Goal: Task Accomplishment & Management: Manage account settings

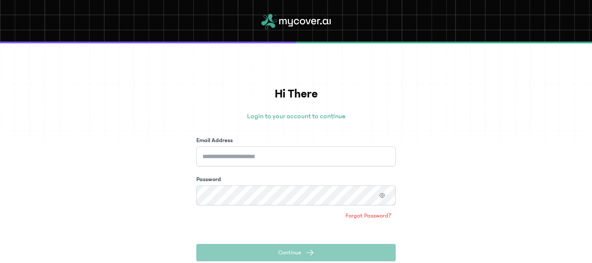
type input "**********"
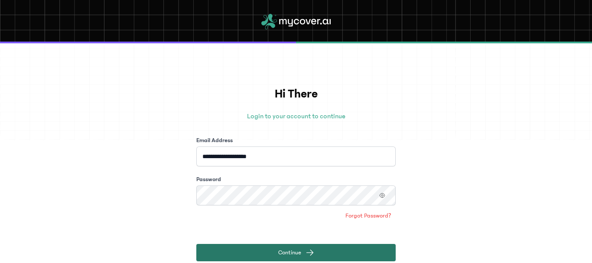
click at [343, 250] on button "Continue" at bounding box center [295, 252] width 199 height 17
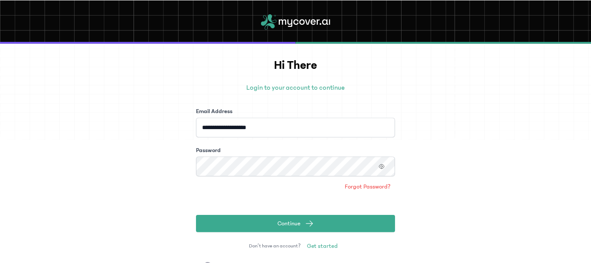
scroll to position [55, 0]
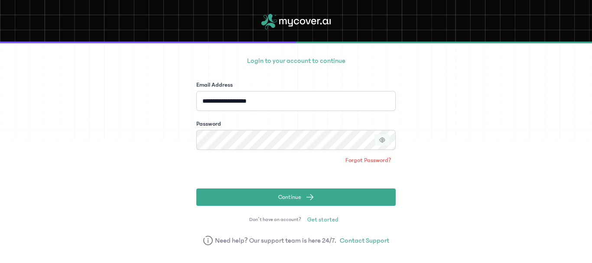
click at [381, 139] on icon "button" at bounding box center [382, 140] width 6 height 6
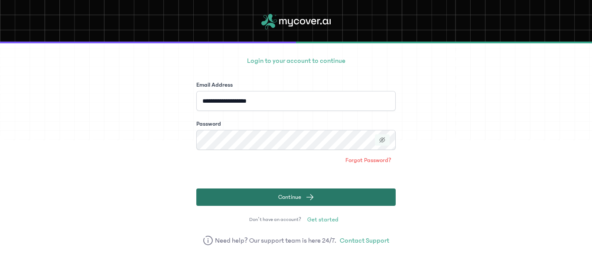
click at [230, 198] on button "Continue" at bounding box center [295, 197] width 199 height 17
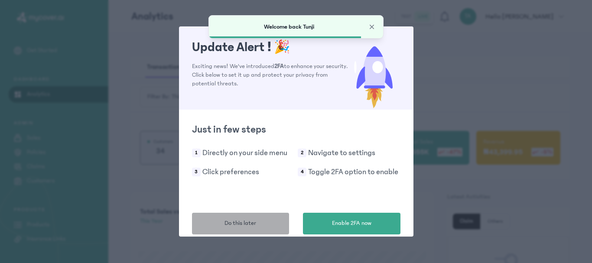
click at [254, 217] on button "Do this later" at bounding box center [241, 224] width 98 height 22
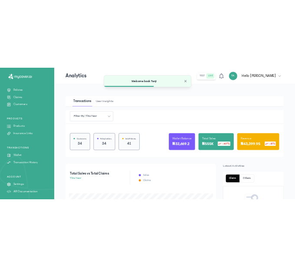
scroll to position [109, 0]
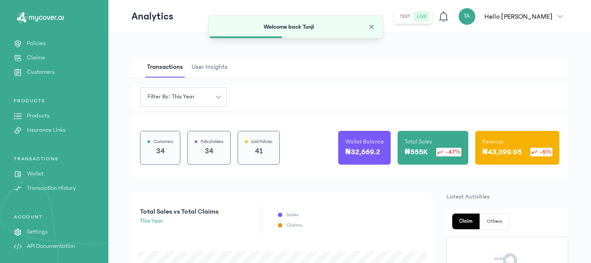
click at [45, 174] on link "Wallet" at bounding box center [54, 173] width 108 height 9
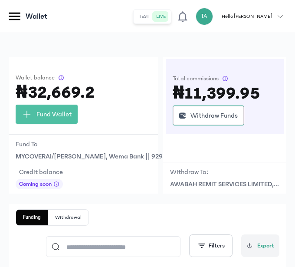
click at [21, 20] on icon at bounding box center [14, 16] width 15 height 15
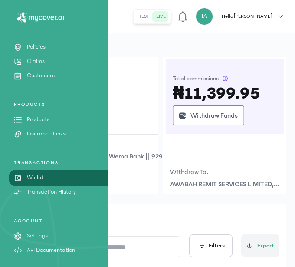
click at [55, 74] on p "Customers" at bounding box center [41, 75] width 28 height 9
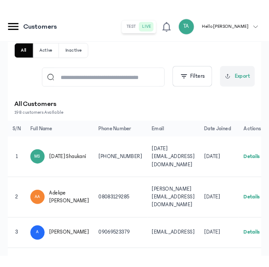
scroll to position [87, 0]
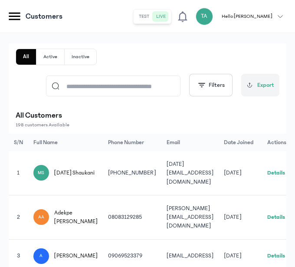
click at [84, 86] on input at bounding box center [116, 86] width 115 height 20
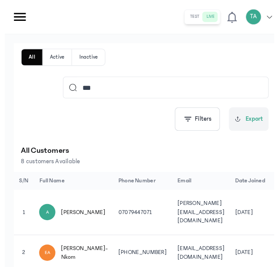
scroll to position [112, 0]
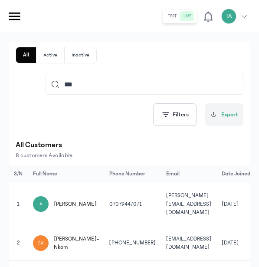
type input "***"
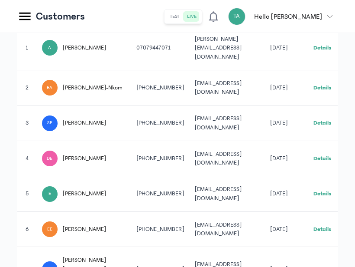
scroll to position [173, 0]
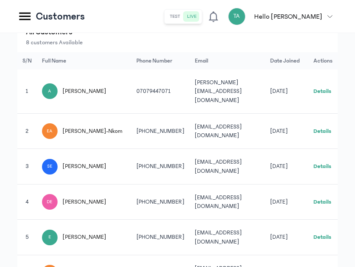
click at [325, 128] on link "Details" at bounding box center [323, 131] width 18 height 6
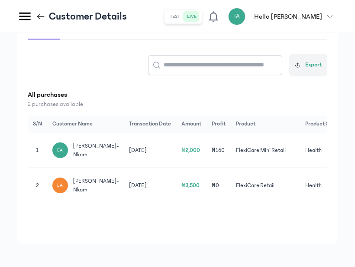
scroll to position [196, 0]
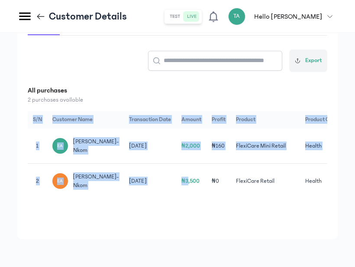
drag, startPoint x: 182, startPoint y: 215, endPoint x: 270, endPoint y: 219, distance: 87.6
click at [270, 219] on div "Customer Details Purchases Renewals Policies Claims Export All purchases 2 purc…" at bounding box center [177, 109] width 321 height 260
click at [249, 225] on div "Customer Details Purchases Renewals Policies Claims Export All purchases 2 purc…" at bounding box center [177, 109] width 321 height 260
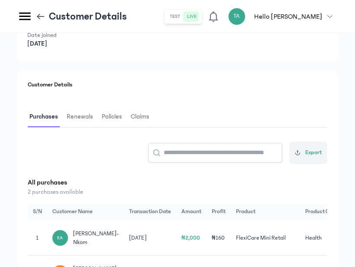
scroll to position [109, 0]
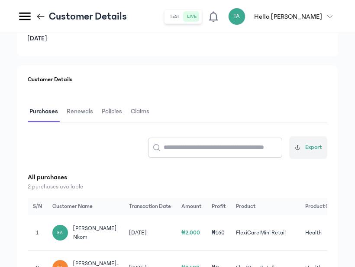
click at [77, 113] on span "Renewals" at bounding box center [80, 111] width 30 height 20
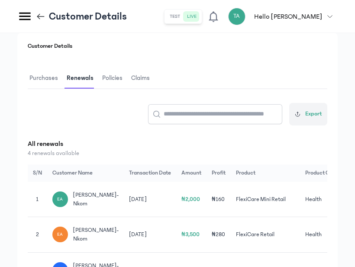
scroll to position [66, 0]
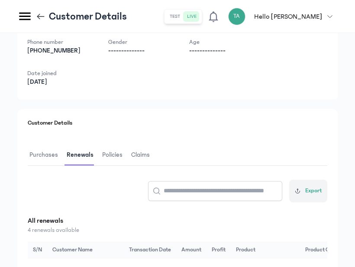
click at [115, 160] on span "Policies" at bounding box center [113, 155] width 24 height 20
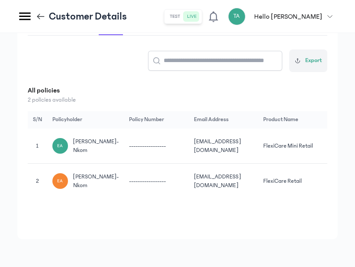
scroll to position [0, 152]
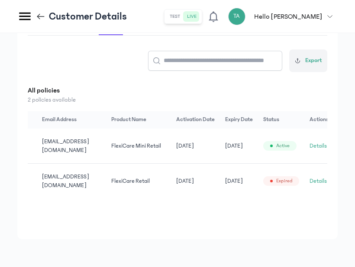
click at [313, 149] on button "Details" at bounding box center [318, 145] width 17 height 9
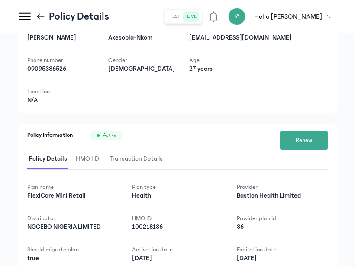
scroll to position [108, 0]
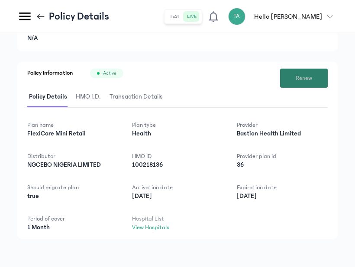
click at [301, 79] on span "Renew" at bounding box center [304, 78] width 16 height 9
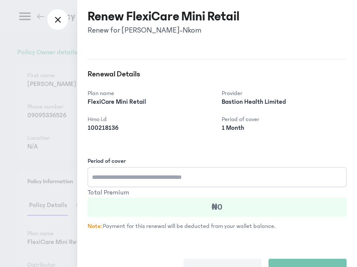
click at [107, 180] on input "Period of cover" at bounding box center [217, 177] width 259 height 20
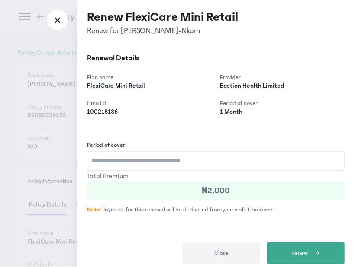
scroll to position [24, 0]
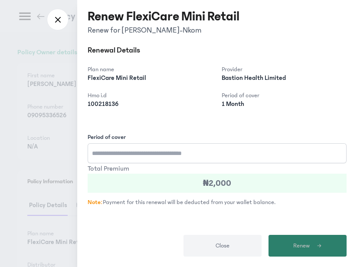
type input "*"
click at [302, 245] on span "Renew" at bounding box center [301, 245] width 16 height 9
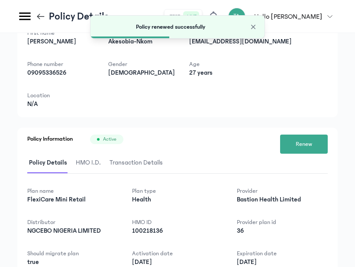
scroll to position [108, 0]
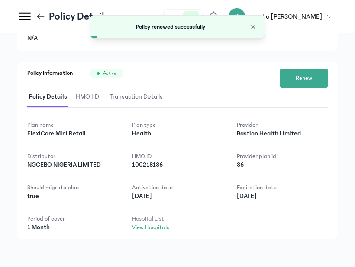
click at [93, 93] on span "HMO I.D." at bounding box center [88, 97] width 29 height 20
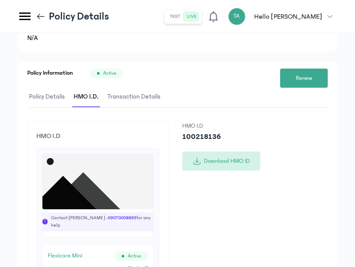
click at [236, 161] on button "Download HMO ID" at bounding box center [221, 160] width 78 height 19
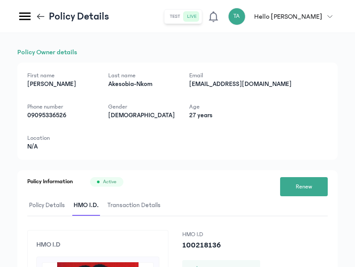
click at [23, 17] on icon at bounding box center [24, 16] width 15 height 15
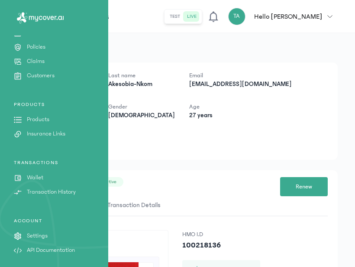
click at [42, 73] on p "Customers" at bounding box center [41, 75] width 28 height 9
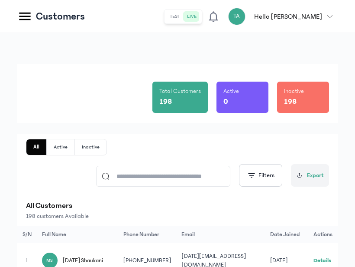
click at [128, 172] on input at bounding box center [167, 176] width 115 height 20
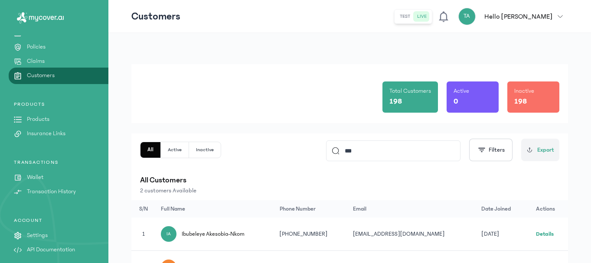
scroll to position [54, 0]
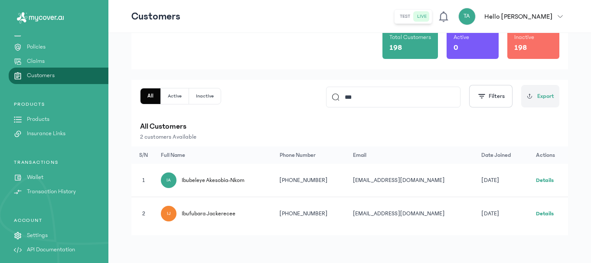
type input "***"
click at [546, 179] on link "Details" at bounding box center [545, 180] width 18 height 6
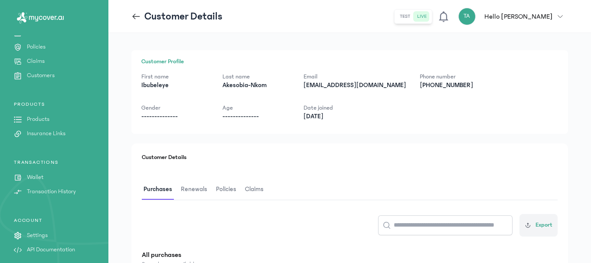
drag, startPoint x: 190, startPoint y: 188, endPoint x: 193, endPoint y: 184, distance: 4.6
click at [192, 185] on span "Renewals" at bounding box center [194, 189] width 30 height 20
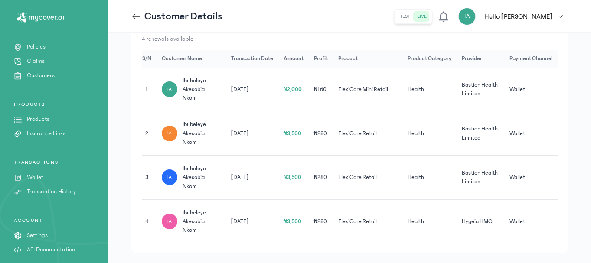
scroll to position [28, 0]
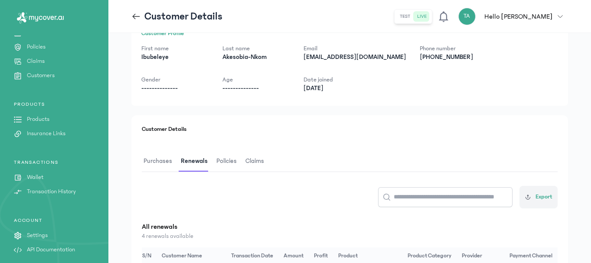
click at [231, 159] on span "Policies" at bounding box center [227, 161] width 24 height 20
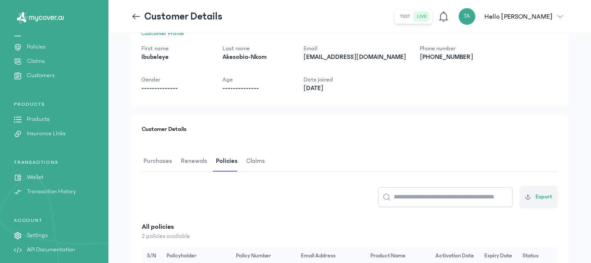
scroll to position [168, 0]
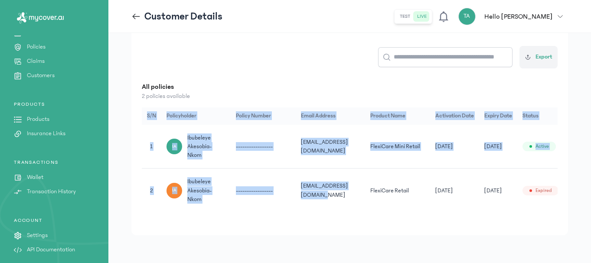
drag, startPoint x: 332, startPoint y: 212, endPoint x: 449, endPoint y: 197, distance: 117.9
click at [419, 218] on div "Customer Details Purchases Renewals Policies Claims Export All policies 2 polic…" at bounding box center [349, 105] width 436 height 260
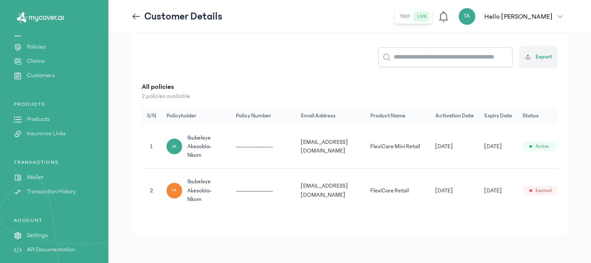
click at [543, 146] on span "Active" at bounding box center [541, 146] width 13 height 7
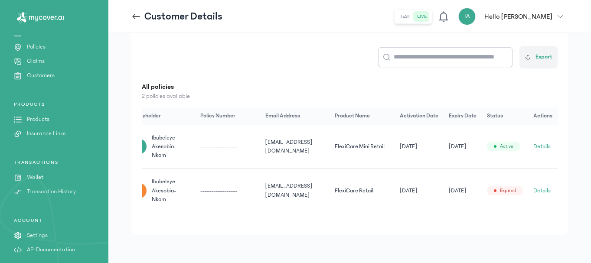
click at [540, 146] on button "Details" at bounding box center [541, 146] width 17 height 9
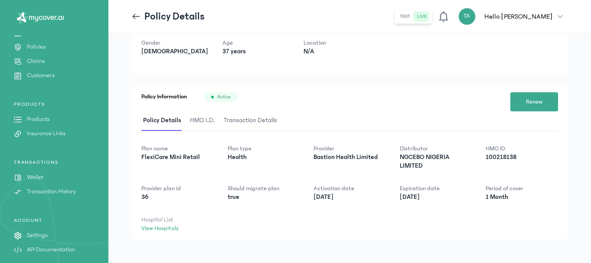
scroll to position [79, 0]
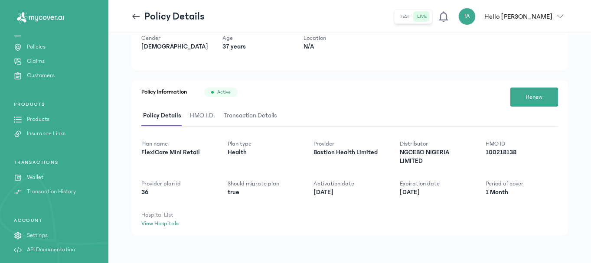
click at [197, 114] on span "HMO I.D." at bounding box center [202, 116] width 29 height 20
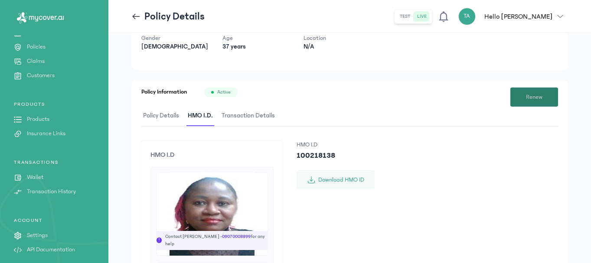
click at [536, 92] on button "Renew" at bounding box center [534, 97] width 48 height 19
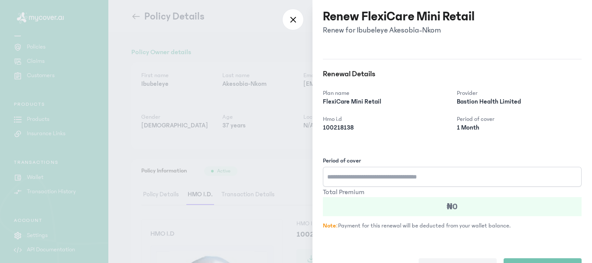
click at [354, 179] on input "Period of cover" at bounding box center [452, 177] width 259 height 20
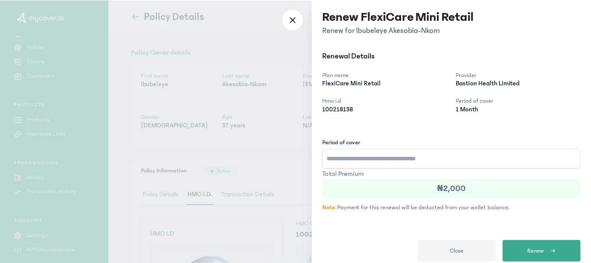
scroll to position [27, 0]
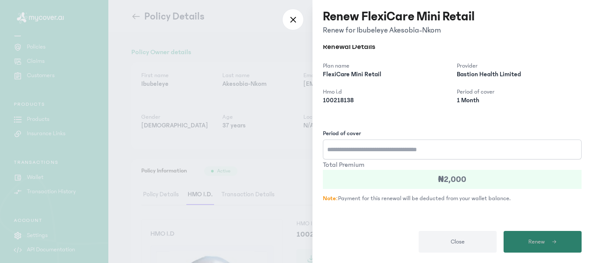
type input "*"
drag, startPoint x: 532, startPoint y: 239, endPoint x: 528, endPoint y: 237, distance: 4.5
click at [531, 238] on span "Renew" at bounding box center [536, 241] width 16 height 9
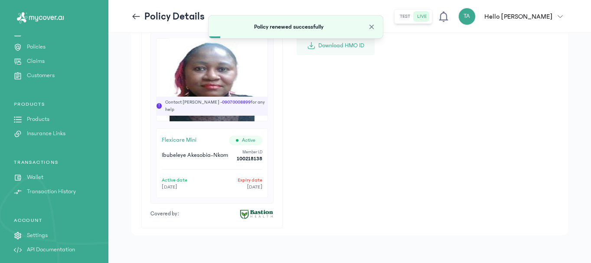
scroll to position [127, 0]
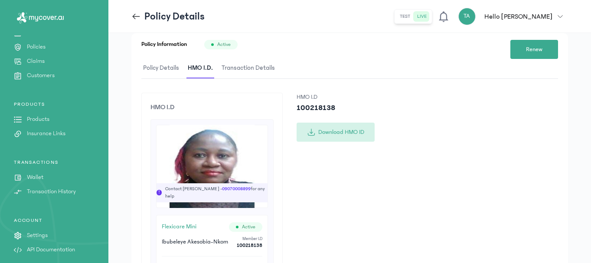
click at [330, 127] on button "Download HMO ID" at bounding box center [335, 132] width 78 height 19
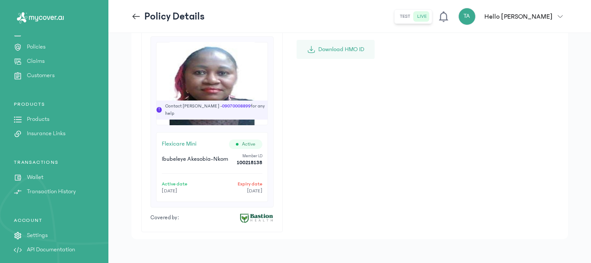
scroll to position [213, 0]
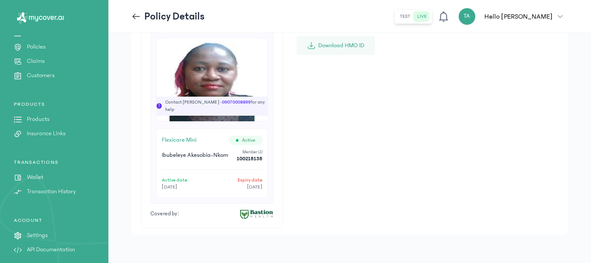
click at [34, 78] on p "Customers" at bounding box center [41, 75] width 28 height 9
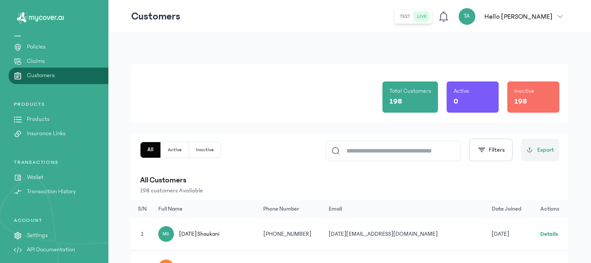
click at [366, 156] on input at bounding box center [396, 151] width 115 height 20
paste input "********"
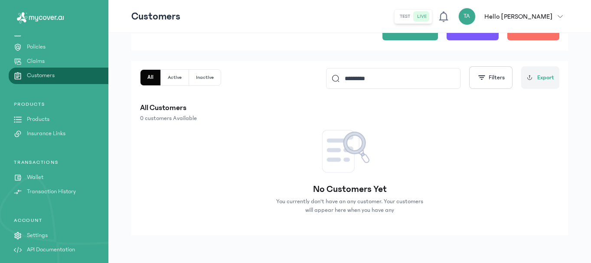
scroll to position [72, 0]
click at [171, 81] on button "Active" at bounding box center [175, 78] width 28 height 16
click at [194, 74] on button "Inactive" at bounding box center [205, 78] width 32 height 16
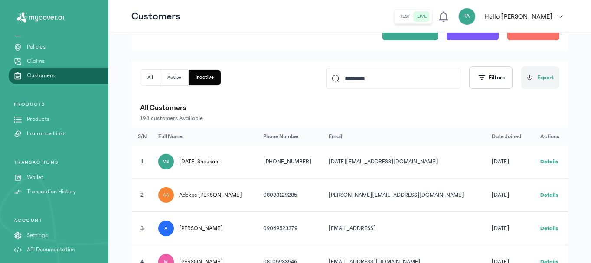
click at [379, 76] on input "********" at bounding box center [396, 78] width 115 height 20
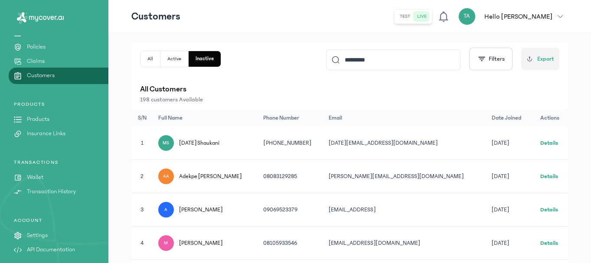
scroll to position [43, 0]
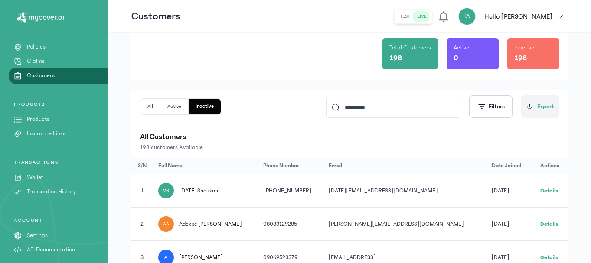
click at [383, 104] on input "********" at bounding box center [396, 108] width 115 height 20
type input "********"
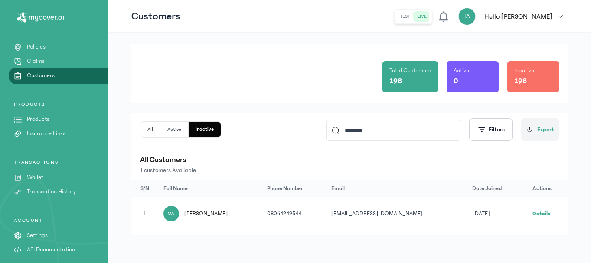
scroll to position [20, 0]
click at [541, 216] on link "Details" at bounding box center [541, 214] width 18 height 6
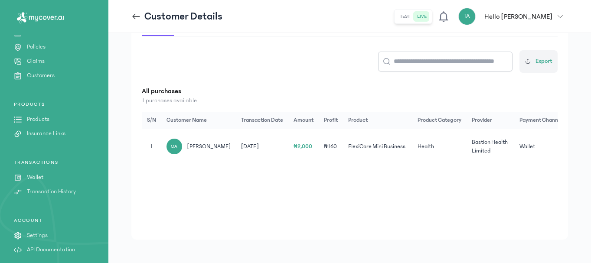
scroll to position [168, 0]
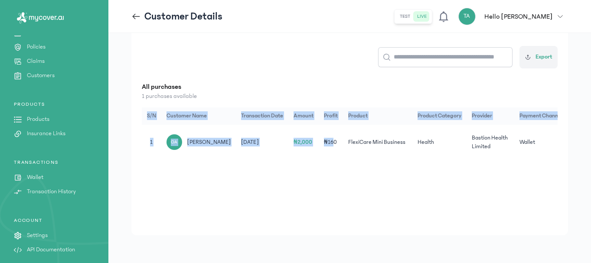
drag, startPoint x: 328, startPoint y: 158, endPoint x: 423, endPoint y: 163, distance: 94.6
click at [423, 163] on div "Customer Details Purchases Renewals Policies Claims Export All purchases 1 purc…" at bounding box center [349, 105] width 436 height 260
click at [394, 193] on div "Customer Details Purchases Renewals Policies Claims Export All purchases 1 purc…" at bounding box center [349, 105] width 436 height 260
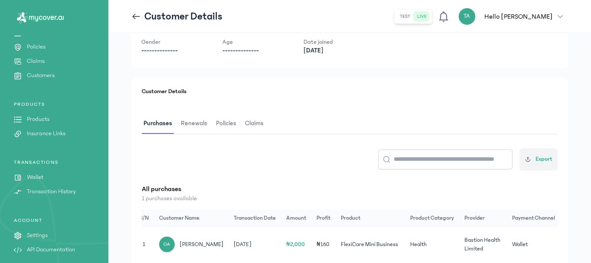
scroll to position [0, 0]
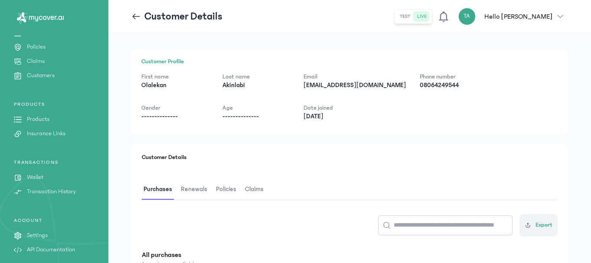
drag, startPoint x: 201, startPoint y: 193, endPoint x: 197, endPoint y: 190, distance: 4.6
click at [200, 193] on span "Renewals" at bounding box center [194, 189] width 30 height 20
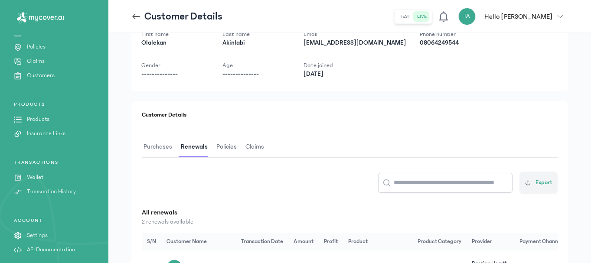
scroll to position [38, 0]
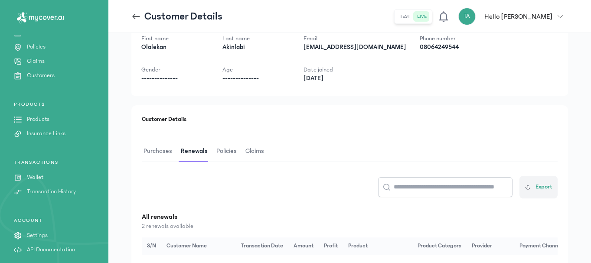
click at [218, 154] on span "Policies" at bounding box center [227, 151] width 24 height 20
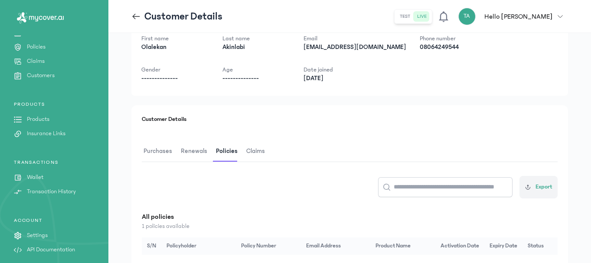
scroll to position [168, 0]
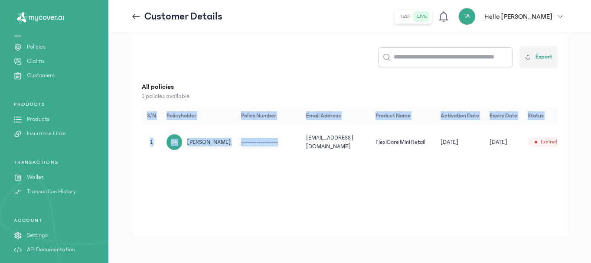
drag, startPoint x: 275, startPoint y: 159, endPoint x: 345, endPoint y: 168, distance: 70.3
click at [345, 168] on div "Customer Details Purchases Renewals Policies Claims Export All policies 1 polic…" at bounding box center [349, 105] width 436 height 260
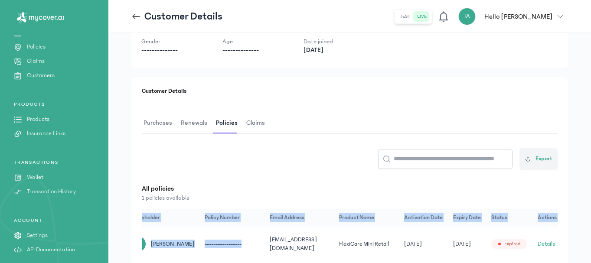
scroll to position [81, 0]
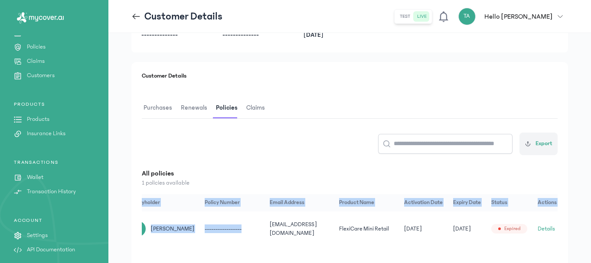
click at [540, 228] on button "Details" at bounding box center [545, 228] width 17 height 9
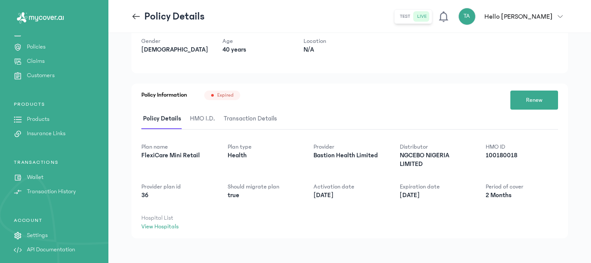
scroll to position [79, 0]
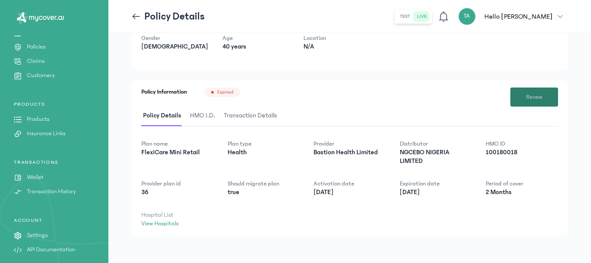
click at [529, 98] on span "Renew" at bounding box center [534, 97] width 16 height 9
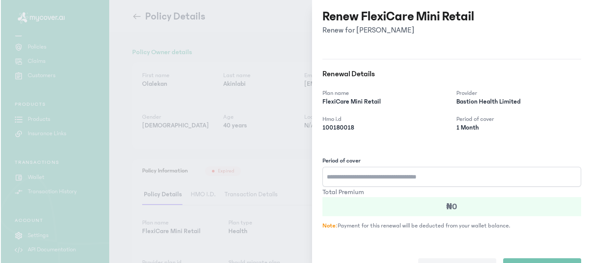
scroll to position [0, 0]
click at [370, 176] on input "Period of cover" at bounding box center [452, 177] width 259 height 20
click at [357, 175] on input "Period of cover" at bounding box center [452, 177] width 259 height 20
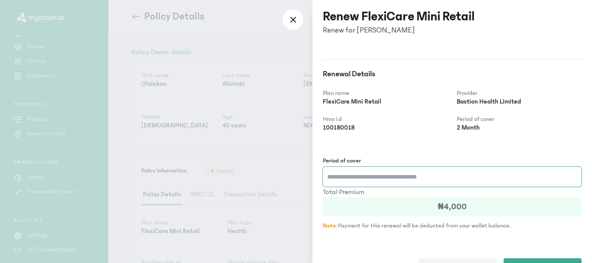
click at [348, 179] on input "Period of cover" at bounding box center [452, 177] width 259 height 20
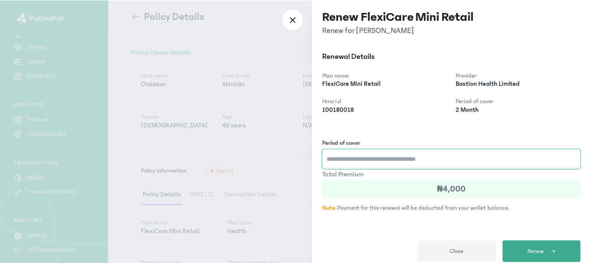
scroll to position [27, 0]
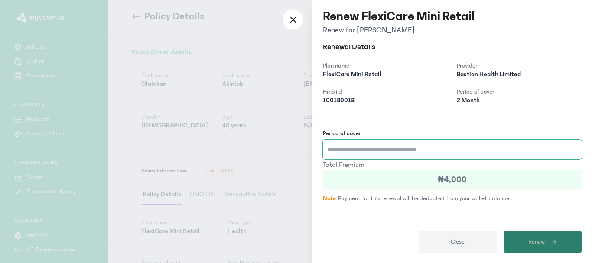
type input "*"
click at [527, 236] on button "Renew" at bounding box center [543, 242] width 78 height 22
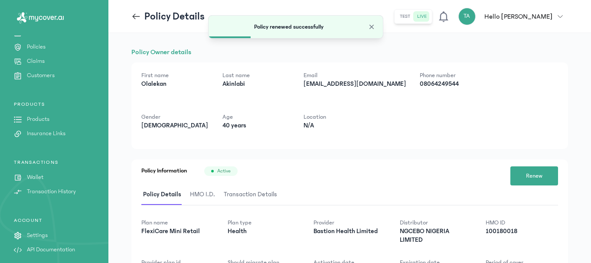
click at [206, 193] on span "HMO I.D." at bounding box center [202, 195] width 29 height 20
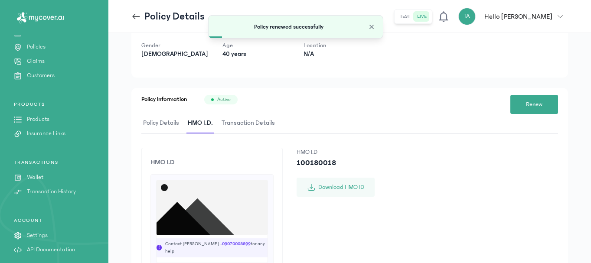
scroll to position [173, 0]
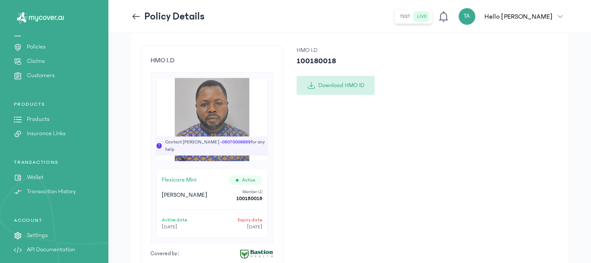
click at [341, 76] on button "Download HMO ID" at bounding box center [335, 85] width 78 height 19
click at [30, 71] on div "ADMIN Sales Policies Claims Customers" at bounding box center [54, 47] width 108 height 66
click at [32, 78] on p "Customers" at bounding box center [41, 75] width 28 height 9
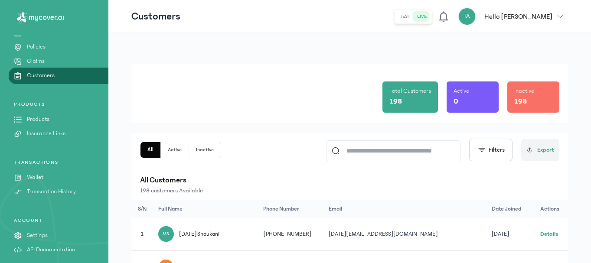
click at [344, 148] on input at bounding box center [396, 151] width 115 height 20
paste input "**********"
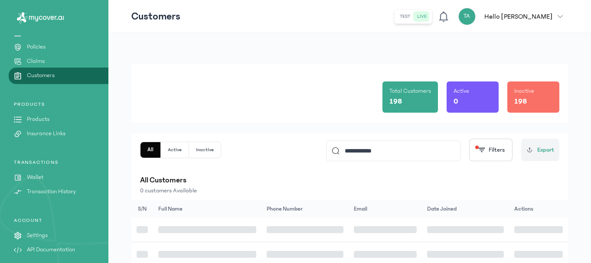
type input "**********"
click at [201, 150] on button "Inactive" at bounding box center [205, 150] width 32 height 16
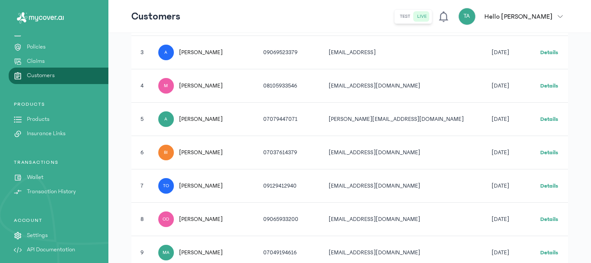
scroll to position [260, 0]
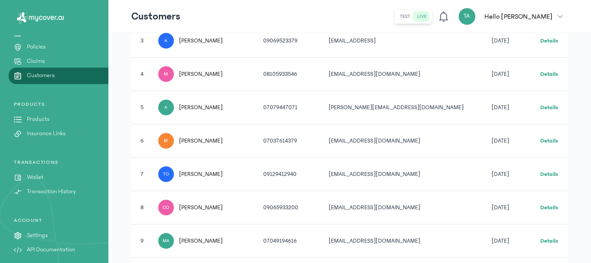
click at [554, 140] on link "Details" at bounding box center [549, 141] width 18 height 6
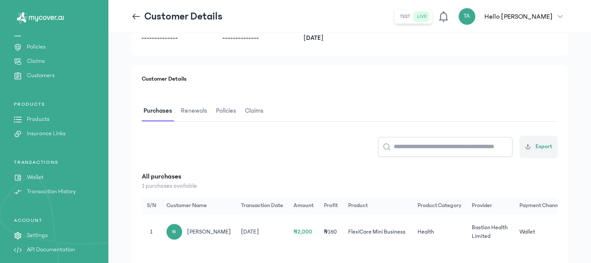
scroll to position [87, 0]
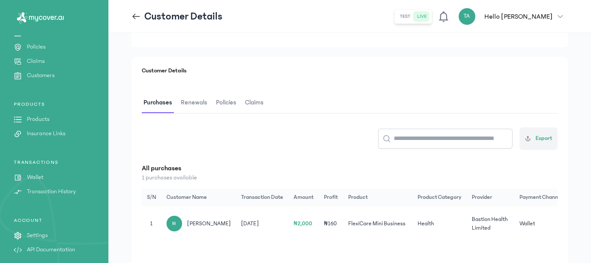
click at [190, 103] on span "Renewals" at bounding box center [194, 103] width 30 height 20
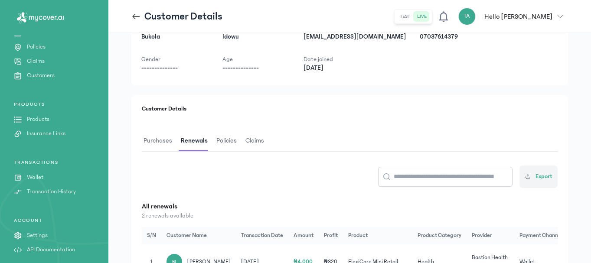
scroll to position [38, 0]
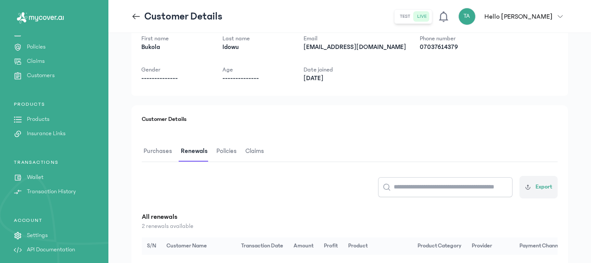
click at [229, 151] on span "Policies" at bounding box center [227, 151] width 24 height 20
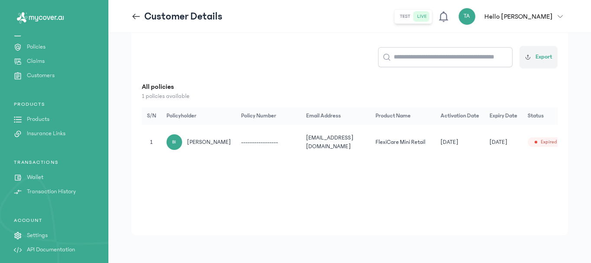
scroll to position [0, 36]
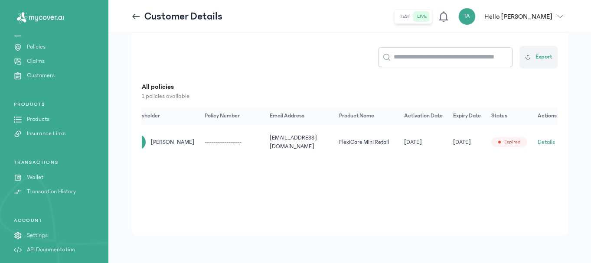
click at [542, 142] on button "Details" at bounding box center [545, 142] width 17 height 9
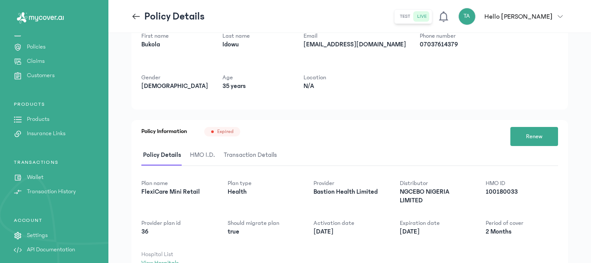
scroll to position [79, 0]
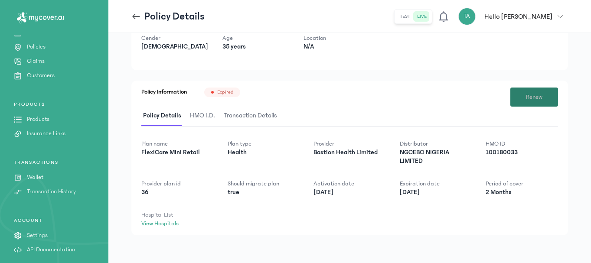
click at [536, 96] on span "Renew" at bounding box center [534, 97] width 16 height 9
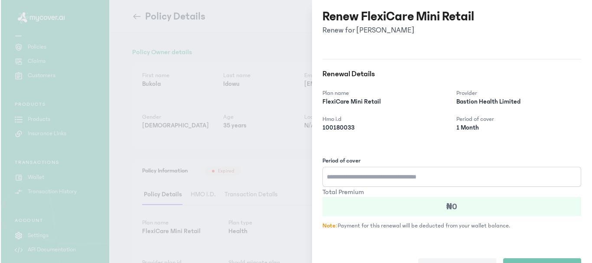
scroll to position [0, 0]
click at [394, 176] on input "Period of cover" at bounding box center [452, 177] width 259 height 20
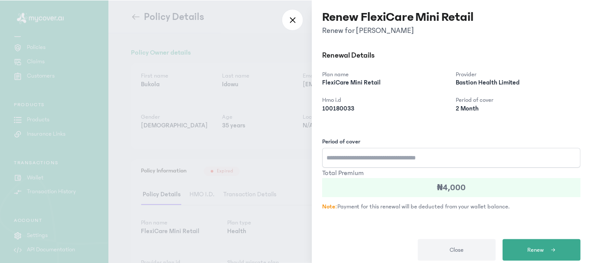
scroll to position [27, 0]
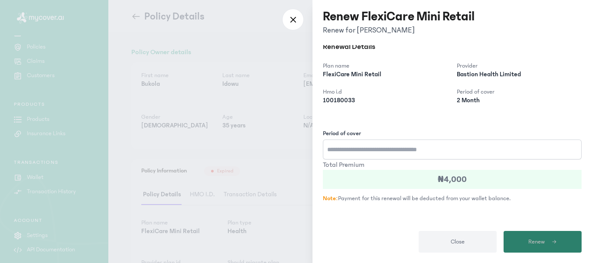
type input "*"
click at [525, 239] on button "Renew" at bounding box center [543, 242] width 78 height 22
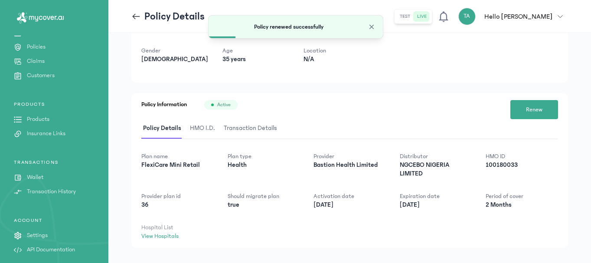
scroll to position [79, 0]
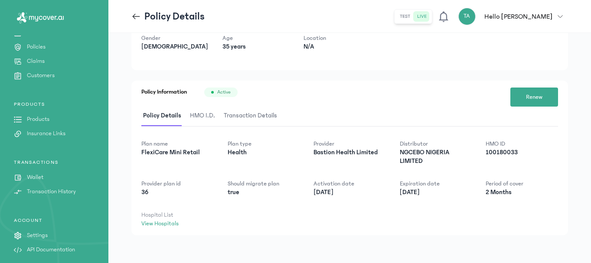
click at [201, 112] on span "HMO I.D." at bounding box center [202, 116] width 29 height 20
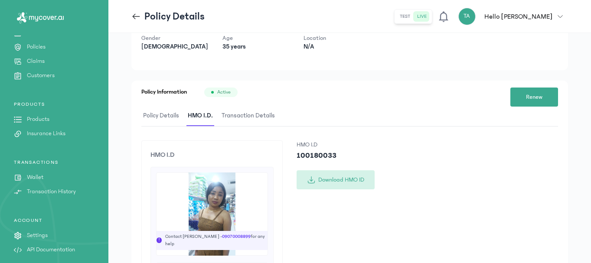
click at [339, 171] on button "Download HMO ID" at bounding box center [335, 179] width 78 height 19
click at [43, 74] on p "Customers" at bounding box center [41, 75] width 28 height 9
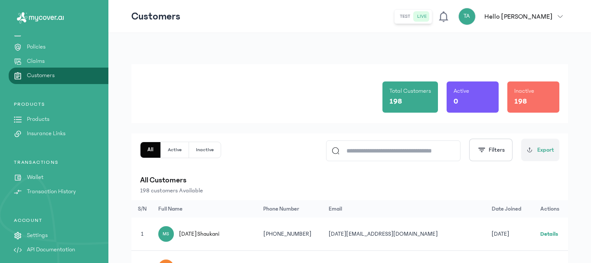
click at [373, 146] on input at bounding box center [396, 151] width 115 height 20
paste input "**********"
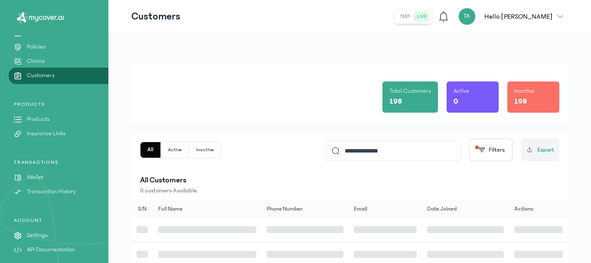
click at [217, 153] on button "Inactive" at bounding box center [205, 150] width 32 height 16
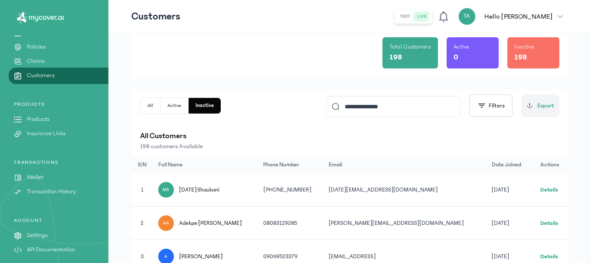
scroll to position [43, 0]
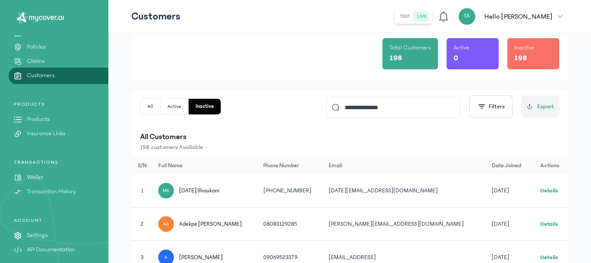
click at [178, 108] on button "Active" at bounding box center [174, 107] width 28 height 16
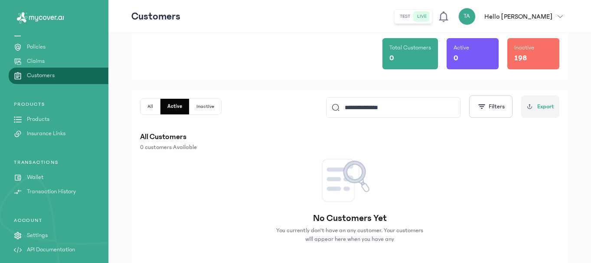
click at [150, 107] on button "All" at bounding box center [150, 107] width 20 height 16
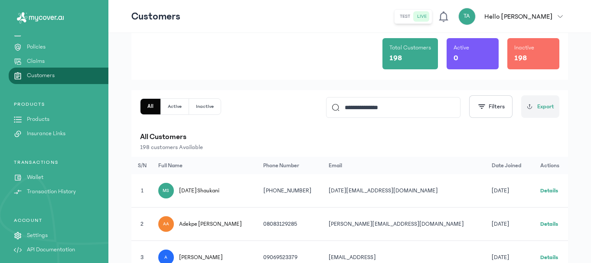
click at [417, 109] on input "**********" at bounding box center [396, 108] width 115 height 20
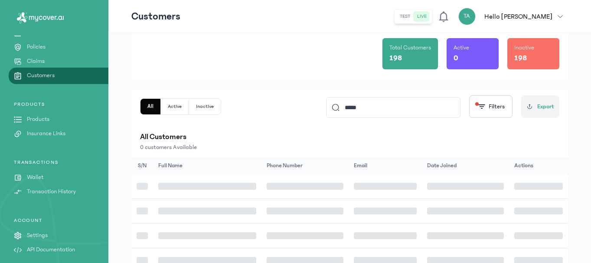
scroll to position [20, 0]
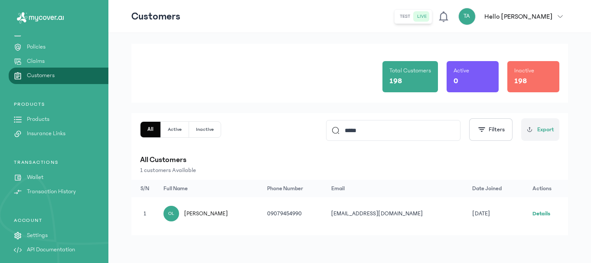
type input "*****"
click at [540, 212] on link "Details" at bounding box center [541, 214] width 18 height 6
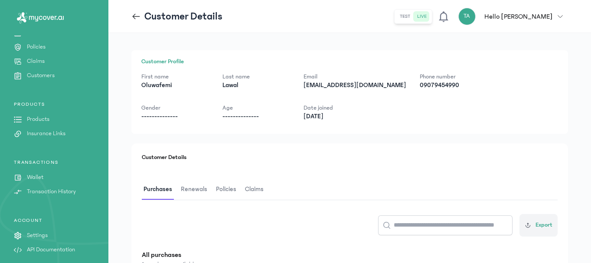
click at [188, 187] on span "Renewals" at bounding box center [194, 189] width 30 height 20
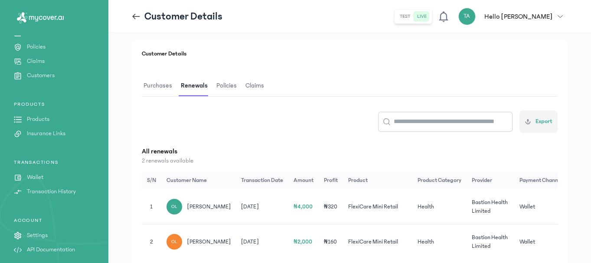
scroll to position [38, 0]
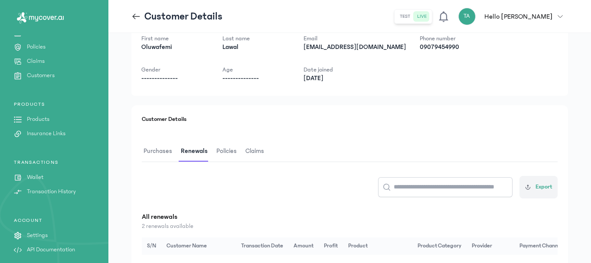
click at [226, 149] on span "Policies" at bounding box center [227, 151] width 24 height 20
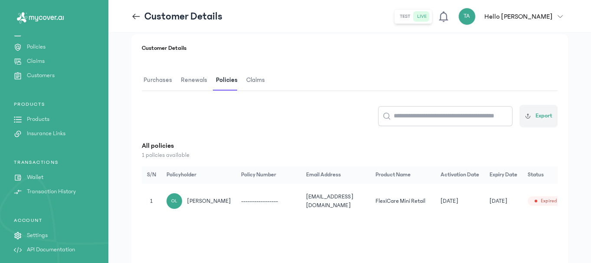
scroll to position [168, 0]
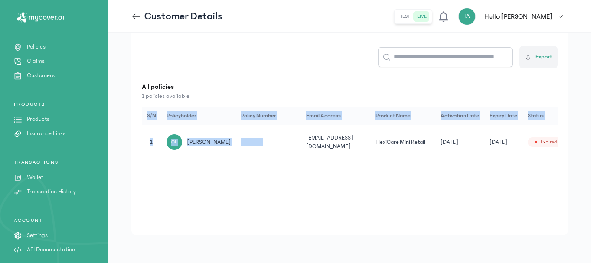
drag, startPoint x: 260, startPoint y: 159, endPoint x: 343, endPoint y: 164, distance: 82.9
click at [343, 164] on div "Customer Details Purchases Renewals Policies Claims Export All policies 1 polic…" at bounding box center [349, 105] width 436 height 260
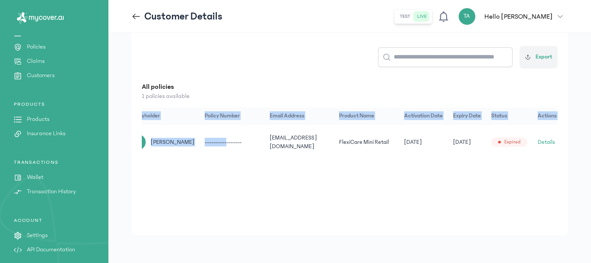
click at [541, 141] on button "Details" at bounding box center [545, 142] width 17 height 9
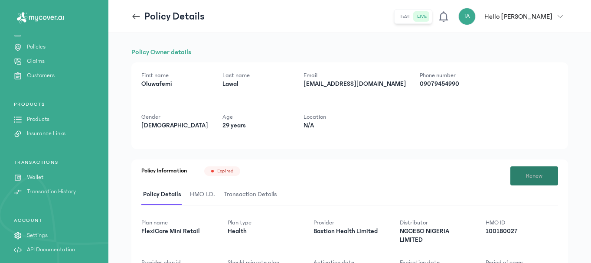
click at [530, 173] on span "Renew" at bounding box center [534, 176] width 16 height 9
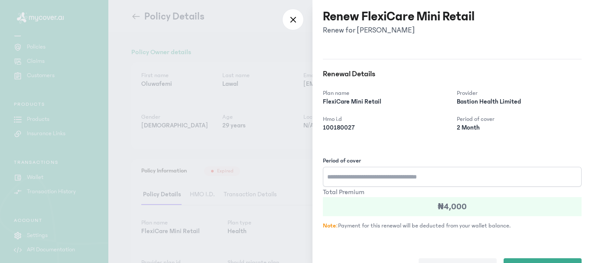
click at [348, 179] on input "Period of cover" at bounding box center [452, 177] width 259 height 20
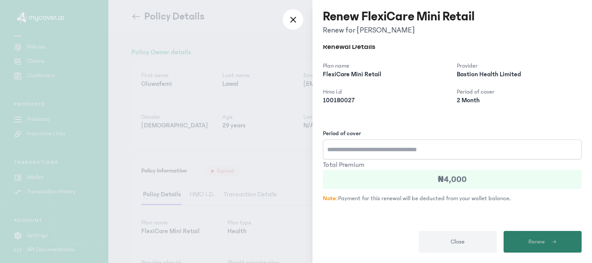
type input "*"
click at [562, 240] on button "Renew" at bounding box center [543, 242] width 78 height 22
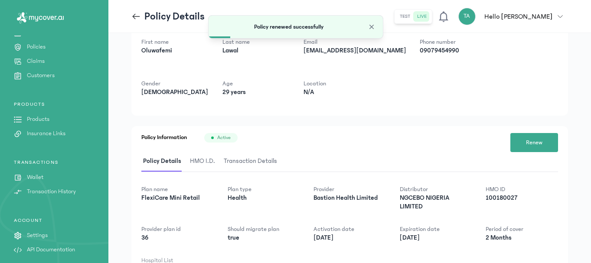
scroll to position [0, 0]
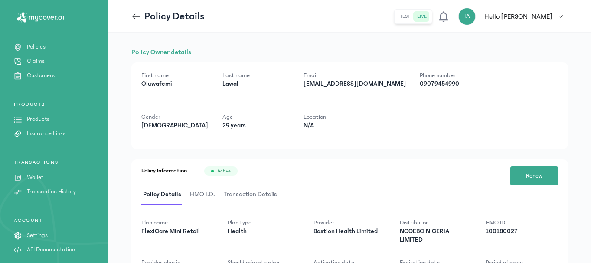
click at [204, 192] on span "HMO I.D." at bounding box center [202, 195] width 29 height 20
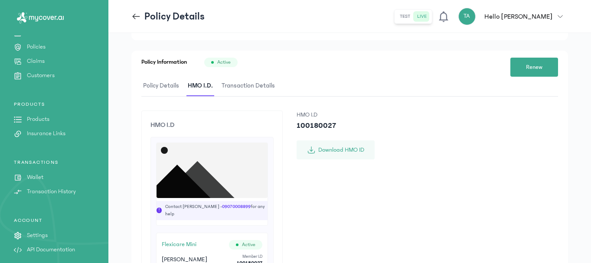
scroll to position [213, 0]
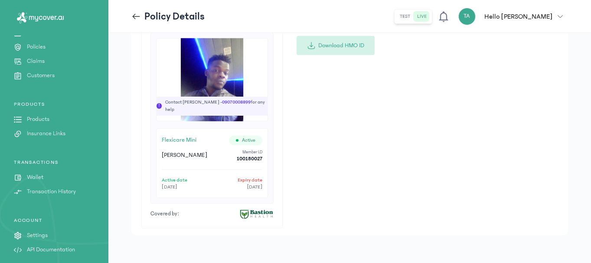
click at [332, 45] on button "Download HMO ID" at bounding box center [335, 45] width 78 height 19
click at [35, 73] on p "Customers" at bounding box center [41, 75] width 28 height 9
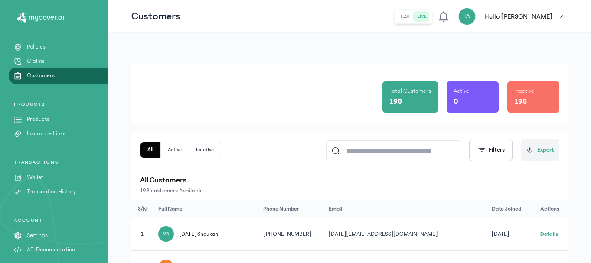
click at [351, 148] on input at bounding box center [396, 151] width 115 height 20
paste input "**********"
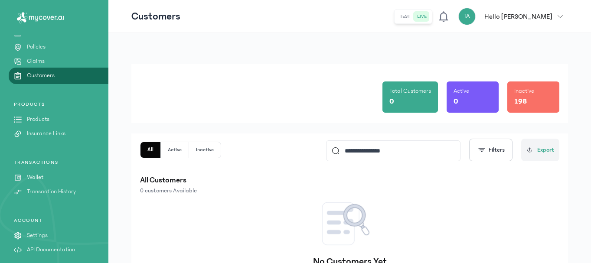
click at [170, 152] on button "Active" at bounding box center [175, 150] width 28 height 16
drag, startPoint x: 404, startPoint y: 152, endPoint x: 264, endPoint y: 153, distance: 140.4
click at [381, 153] on input "**********" at bounding box center [396, 151] width 115 height 20
click at [150, 155] on button "All" at bounding box center [150, 150] width 20 height 16
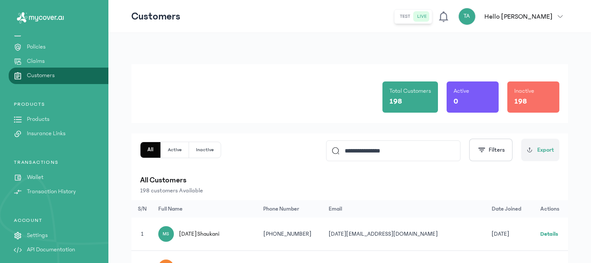
click at [405, 147] on input "**********" at bounding box center [396, 151] width 115 height 20
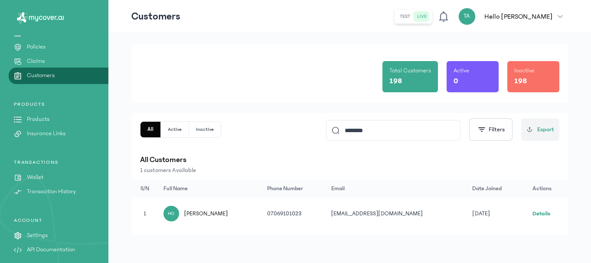
scroll to position [20, 0]
type input "********"
click at [546, 210] on td "Details" at bounding box center [547, 213] width 41 height 33
click at [546, 211] on link "Details" at bounding box center [541, 214] width 18 height 6
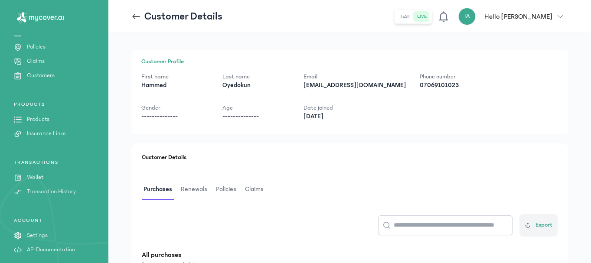
click at [184, 184] on span "Renewals" at bounding box center [194, 189] width 30 height 20
click at [228, 190] on span "Policies" at bounding box center [227, 189] width 24 height 20
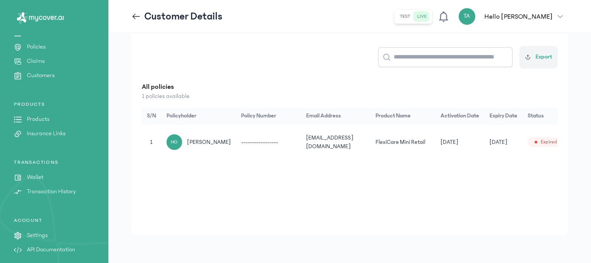
scroll to position [0, 36]
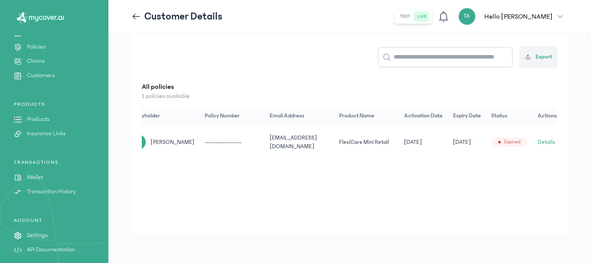
click at [544, 143] on button "Details" at bounding box center [545, 142] width 17 height 9
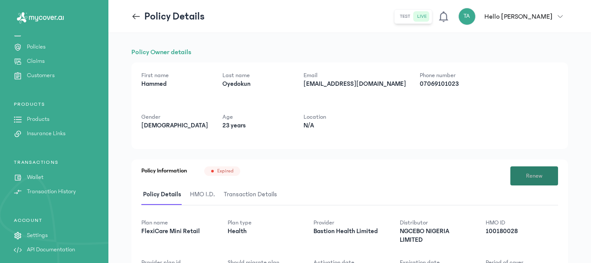
click at [515, 170] on button "Renew" at bounding box center [534, 175] width 48 height 19
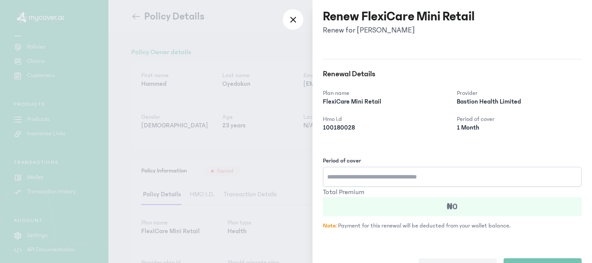
click at [351, 179] on input "Period of cover" at bounding box center [452, 177] width 259 height 20
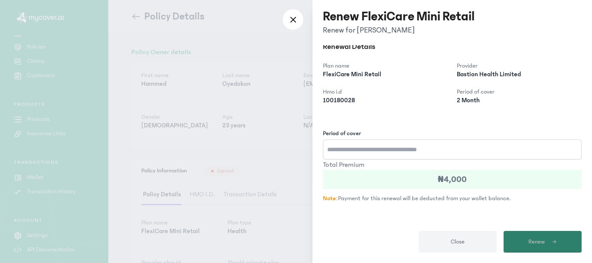
type input "*"
click at [537, 240] on span "Renew" at bounding box center [536, 241] width 16 height 9
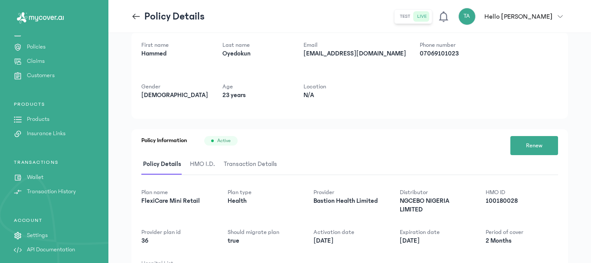
scroll to position [79, 0]
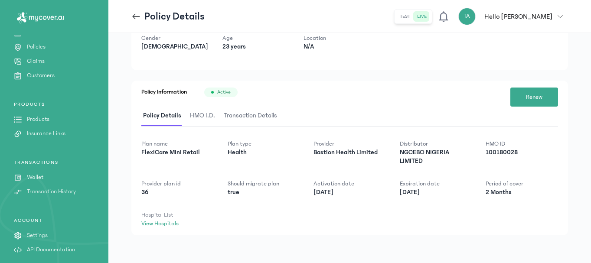
click at [195, 114] on span "HMO I.D." at bounding box center [202, 116] width 29 height 20
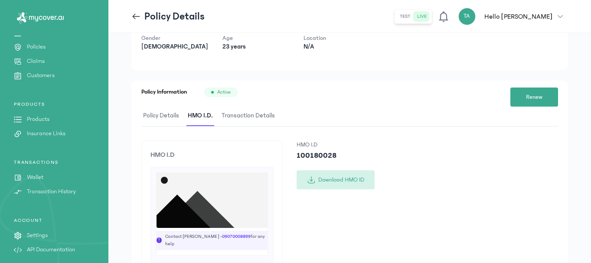
click at [358, 180] on button "Download HMO ID" at bounding box center [335, 179] width 78 height 19
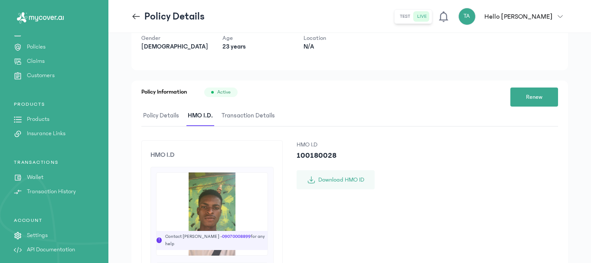
click at [43, 75] on p "Customers" at bounding box center [41, 75] width 28 height 9
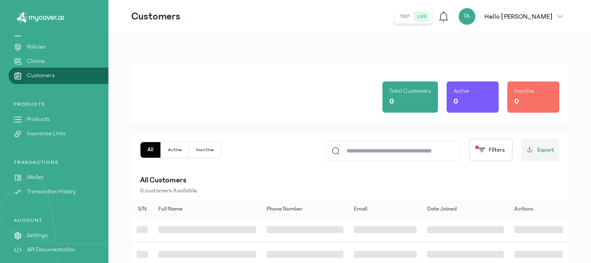
click at [361, 153] on input at bounding box center [396, 151] width 115 height 20
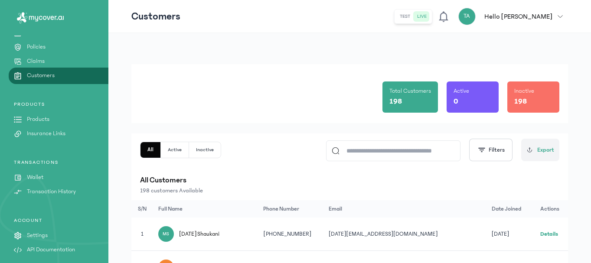
paste input "**********"
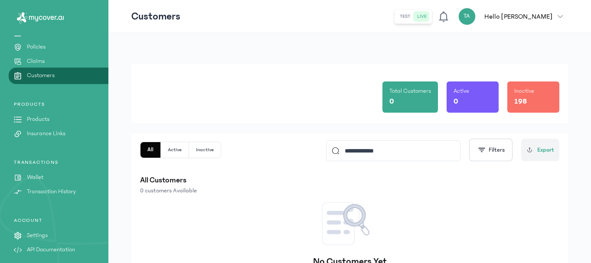
drag, startPoint x: 178, startPoint y: 148, endPoint x: 182, endPoint y: 140, distance: 9.1
click at [179, 146] on button "Active" at bounding box center [175, 150] width 28 height 16
click at [209, 147] on button "Inactive" at bounding box center [205, 150] width 32 height 16
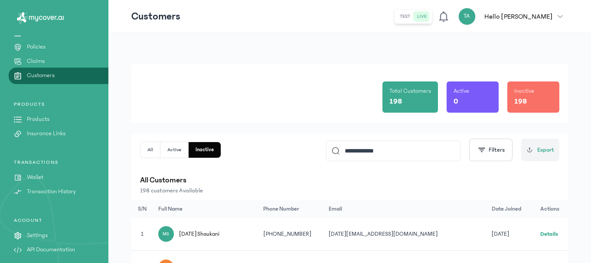
drag, startPoint x: 150, startPoint y: 146, endPoint x: 328, endPoint y: 176, distance: 179.8
click at [150, 146] on button "All" at bounding box center [150, 150] width 20 height 16
click at [391, 156] on input "**********" at bounding box center [396, 151] width 115 height 20
type input "*****"
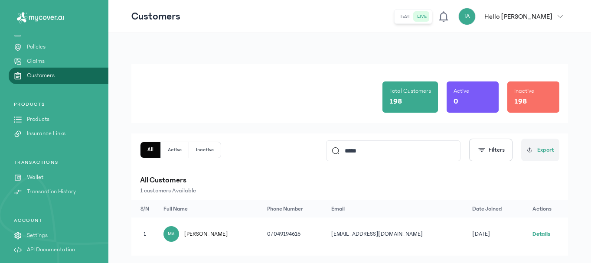
click at [539, 236] on link "Details" at bounding box center [541, 234] width 18 height 6
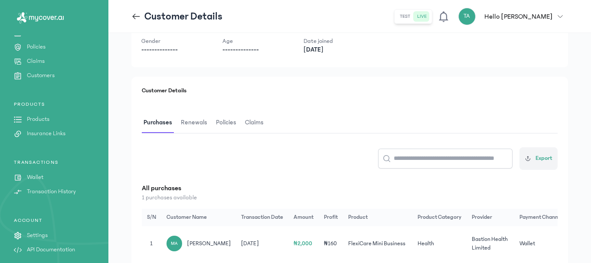
scroll to position [130, 0]
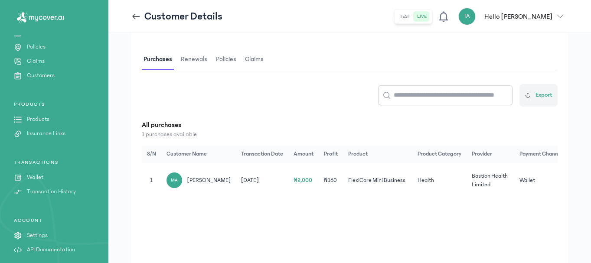
click at [190, 56] on span "Renewals" at bounding box center [194, 59] width 30 height 20
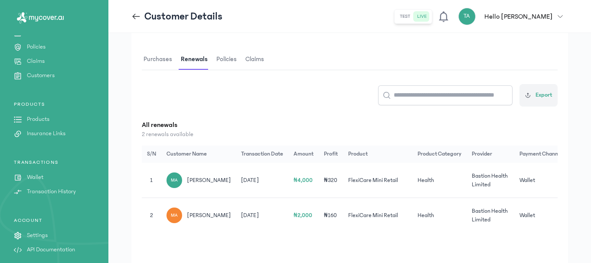
click at [220, 59] on span "Policies" at bounding box center [227, 59] width 24 height 20
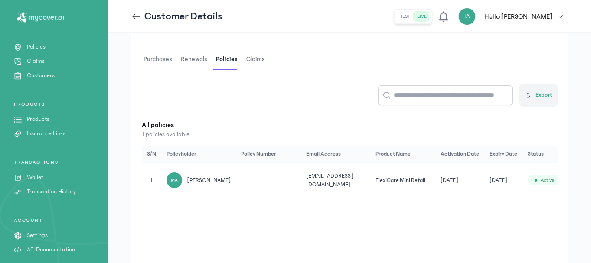
scroll to position [0, 34]
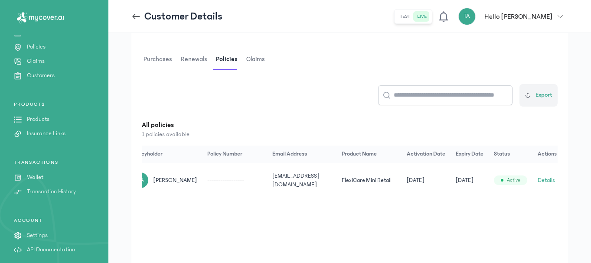
click at [542, 179] on button "Details" at bounding box center [545, 180] width 17 height 9
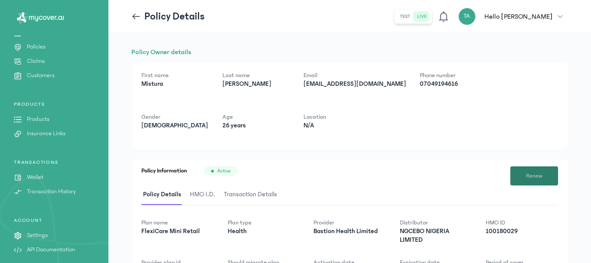
click at [544, 174] on button "Renew" at bounding box center [534, 175] width 48 height 19
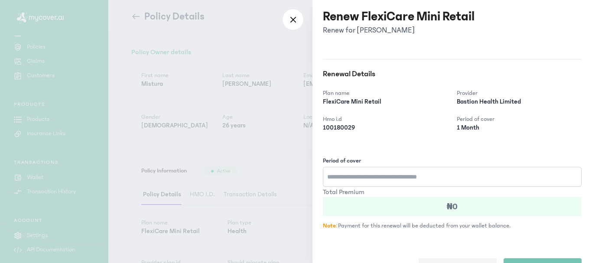
click at [381, 175] on input "Period of cover" at bounding box center [452, 177] width 259 height 20
click at [377, 175] on input "Period of cover" at bounding box center [452, 177] width 259 height 20
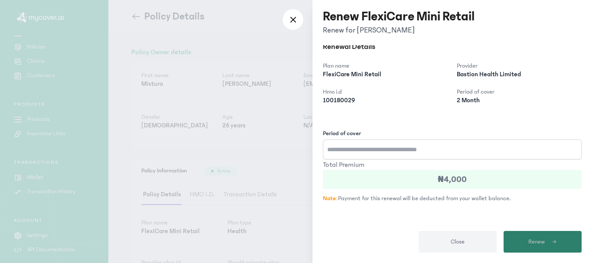
type input "*"
click at [540, 237] on span "Renew" at bounding box center [536, 241] width 16 height 9
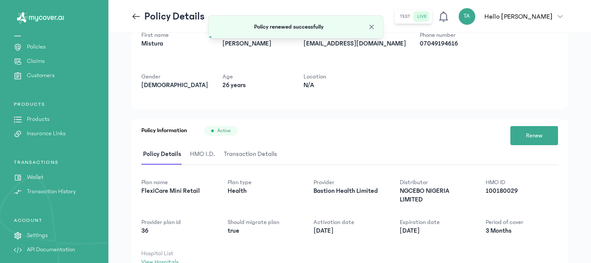
scroll to position [79, 0]
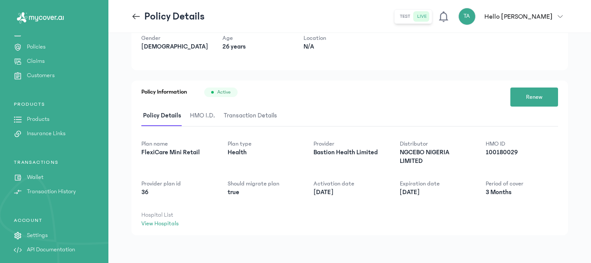
click at [195, 113] on span "HMO I.D." at bounding box center [202, 116] width 29 height 20
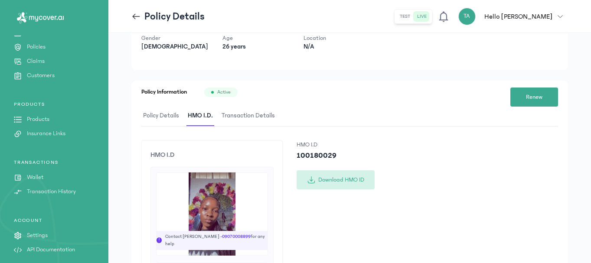
click at [327, 177] on button "Download HMO ID" at bounding box center [335, 179] width 78 height 19
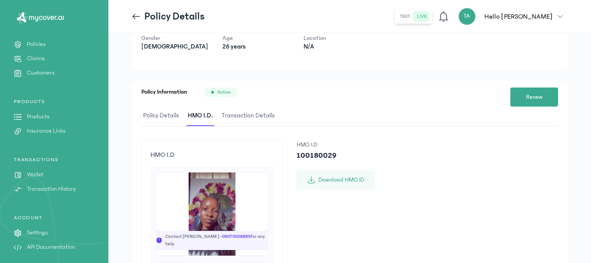
scroll to position [109, 0]
click at [39, 169] on p "Wallet" at bounding box center [35, 173] width 16 height 9
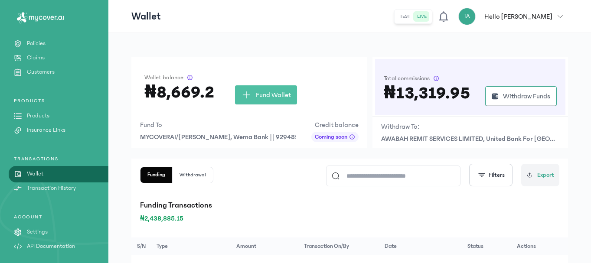
click at [34, 72] on p "Customers" at bounding box center [41, 72] width 28 height 9
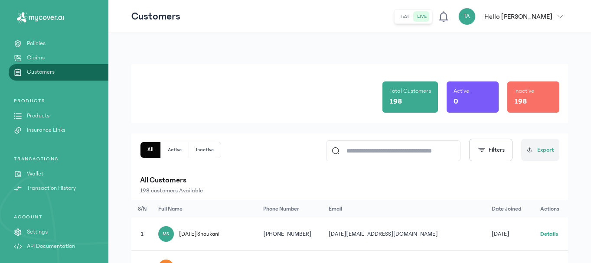
click at [364, 153] on input at bounding box center [396, 151] width 115 height 20
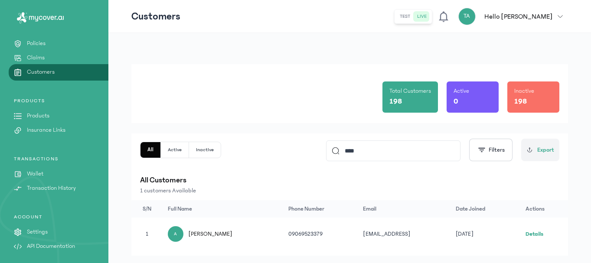
type input "****"
click at [537, 231] on link "Details" at bounding box center [534, 234] width 18 height 6
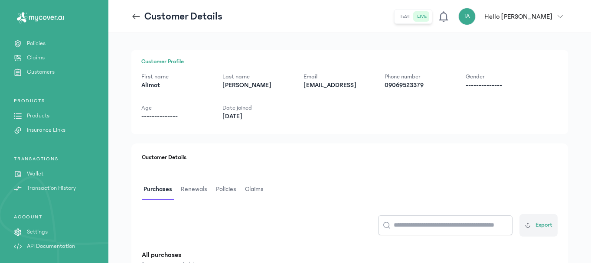
click at [192, 189] on span "Renewals" at bounding box center [194, 189] width 30 height 20
click at [226, 189] on span "Policies" at bounding box center [227, 189] width 24 height 20
click at [188, 189] on span "Renewals" at bounding box center [194, 189] width 30 height 20
click at [159, 191] on span "Purchases" at bounding box center [158, 189] width 32 height 20
click at [50, 73] on p "Customers" at bounding box center [41, 72] width 28 height 9
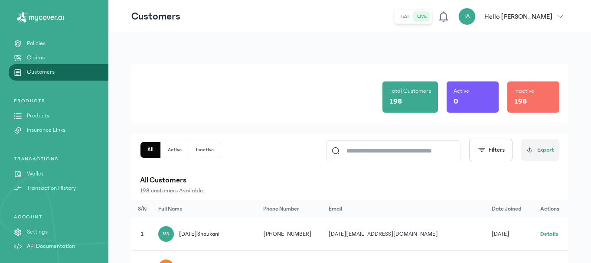
click at [351, 157] on input at bounding box center [396, 151] width 115 height 20
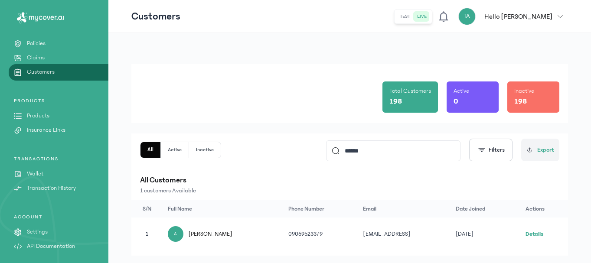
type input "******"
click at [536, 233] on link "Details" at bounding box center [534, 234] width 18 height 6
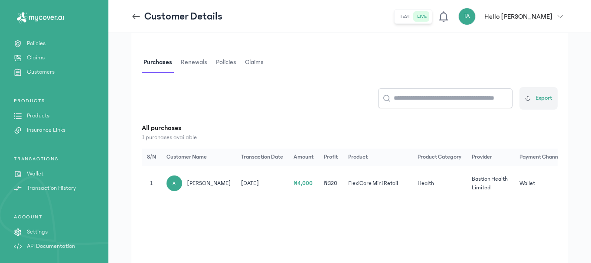
scroll to position [130, 0]
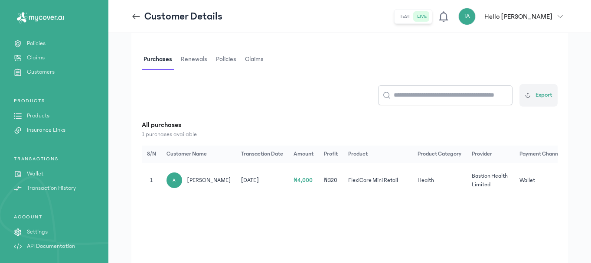
click at [197, 61] on span "Renewals" at bounding box center [194, 59] width 30 height 20
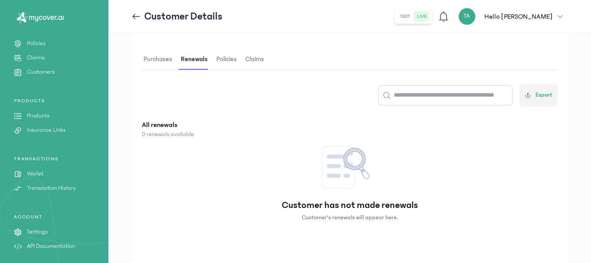
click at [225, 64] on span "Policies" at bounding box center [227, 59] width 24 height 20
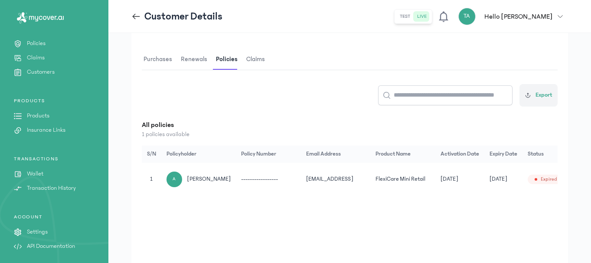
scroll to position [0, 36]
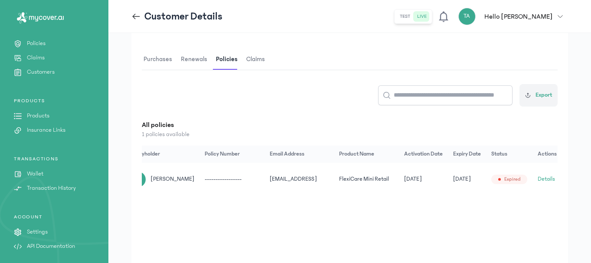
click at [541, 179] on button "Details" at bounding box center [545, 179] width 17 height 9
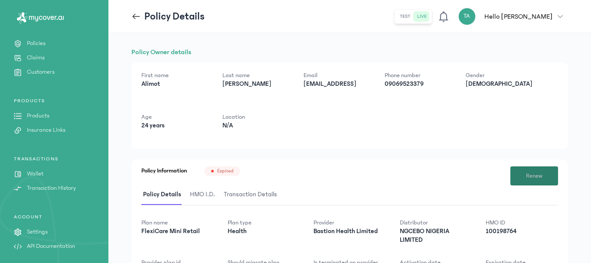
click at [535, 174] on span "Renew" at bounding box center [534, 176] width 16 height 9
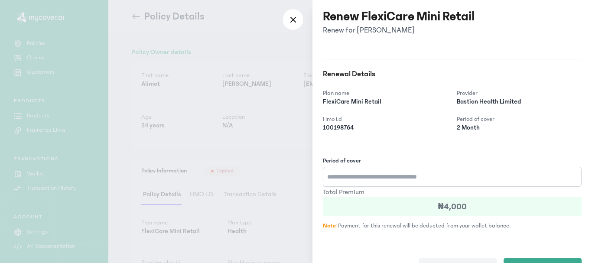
click at [380, 177] on input "Period of cover" at bounding box center [452, 177] width 259 height 20
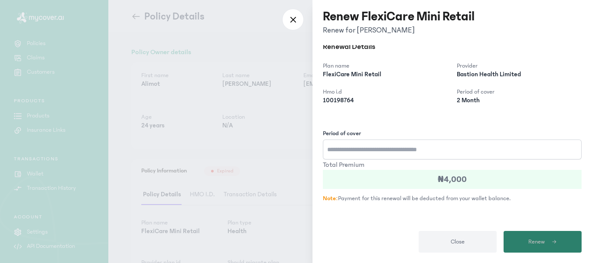
type input "*"
click at [547, 243] on span "submit" at bounding box center [551, 242] width 12 height 8
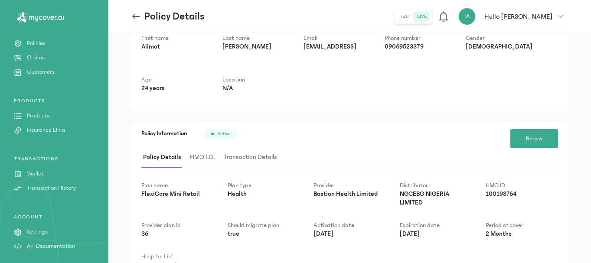
scroll to position [0, 0]
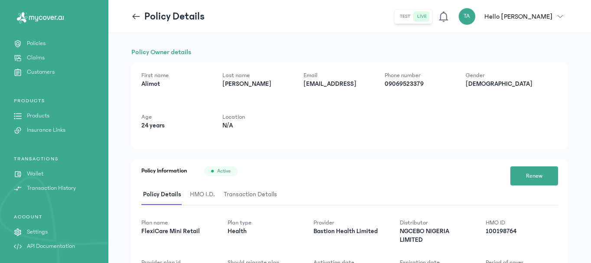
click at [204, 190] on span "HMO I.D." at bounding box center [202, 195] width 29 height 20
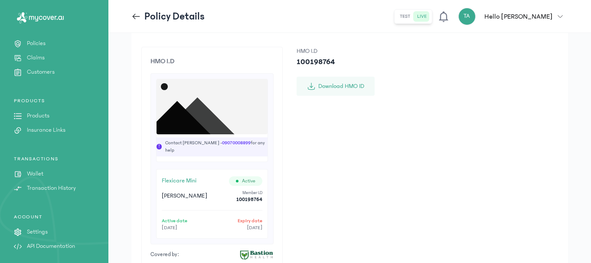
scroll to position [173, 0]
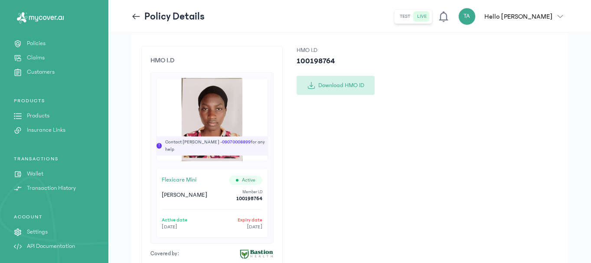
click at [333, 90] on button "Download HMO ID" at bounding box center [335, 85] width 78 height 19
click at [35, 172] on p "Wallet" at bounding box center [35, 173] width 16 height 9
